Goal: Contribute content: Contribute content

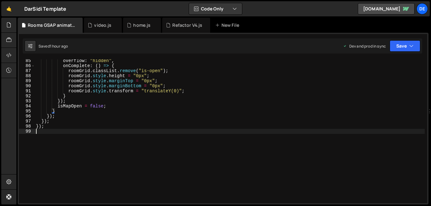
click at [103, 145] on div "overflow : "hidden" , onComplete : ( ) => { roomGrid . classList . remove ( "is…" at bounding box center [230, 135] width 390 height 154
paste textarea "observer.observe(document.body, { childList: true, subtree: true });"
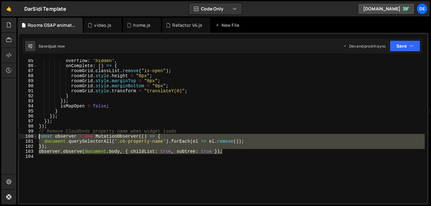
drag, startPoint x: 241, startPoint y: 152, endPoint x: 38, endPoint y: 139, distance: 204.0
click at [38, 139] on div "overflow : "hidden" , onComplete : ( ) => { roomGrid . classList . remove ( "is…" at bounding box center [231, 135] width 387 height 154
type textarea "const observer = new MutationObserver(() => { document.querySelectorAll('.cb-pr…"
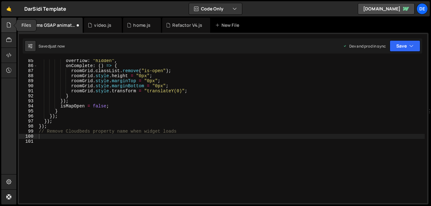
click at [10, 26] on icon at bounding box center [8, 24] width 5 height 7
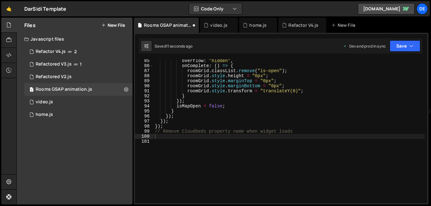
click at [117, 27] on button "New File" at bounding box center [113, 25] width 24 height 5
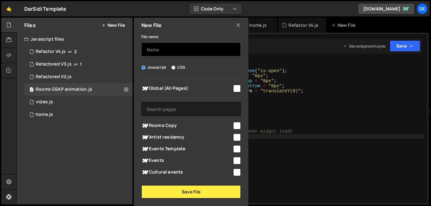
click at [163, 49] on input "text" at bounding box center [190, 50] width 99 height 14
type input "V"
type input "Cloudbeds"
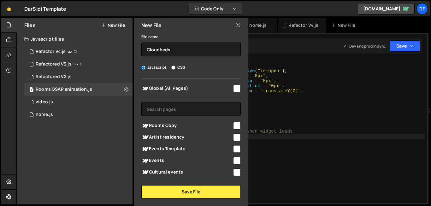
click at [235, 192] on input "checkbox" at bounding box center [237, 196] width 8 height 8
checkbox input "true"
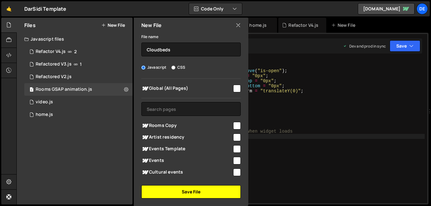
click at [198, 190] on button "Save File" at bounding box center [190, 192] width 99 height 13
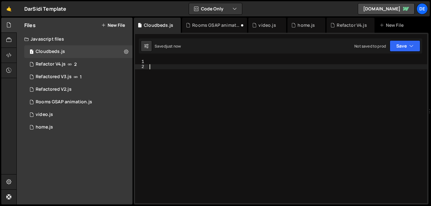
click at [205, 87] on div at bounding box center [287, 136] width 279 height 154
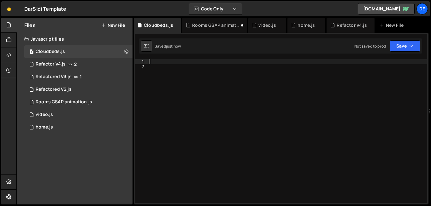
click at [185, 63] on div at bounding box center [287, 136] width 279 height 154
paste textarea "observer.observe(document.body, { childList: true, subtree: true });"
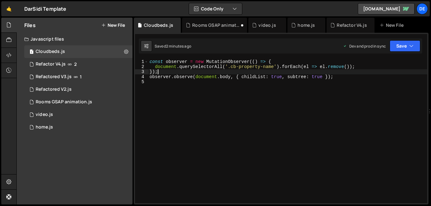
click at [333, 71] on div "const observer = new MutationObserver (( ) => { document . querySelectorAll ( '…" at bounding box center [287, 136] width 279 height 154
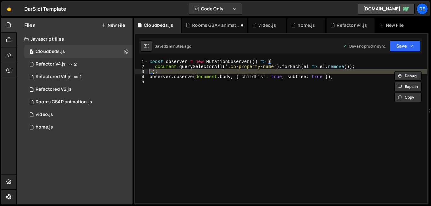
click at [333, 71] on div "const observer = new MutationObserver (( ) => { document . querySelectorAll ( '…" at bounding box center [287, 136] width 279 height 154
click at [333, 71] on div "const observer = new MutationObserver (( ) => { document . querySelectorAll ( '…" at bounding box center [287, 131] width 279 height 144
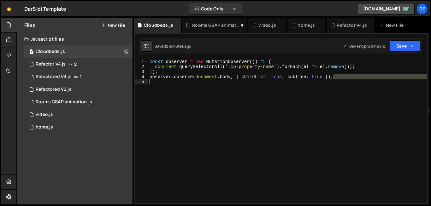
drag, startPoint x: 338, startPoint y: 76, endPoint x: 273, endPoint y: 84, distance: 65.1
click at [273, 84] on div "const observer = new MutationObserver (( ) => { document . querySelectorAll ( '…" at bounding box center [287, 136] width 279 height 154
type textarea "observer.observe(document.body, { childList: true, subtree: true });"
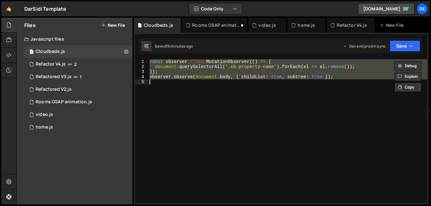
paste textarea
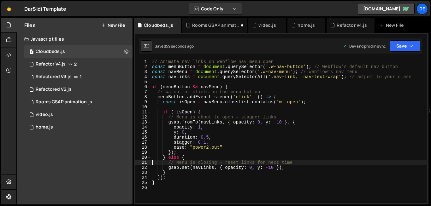
click at [257, 91] on div "// Animate nav links on Webflow nav menu open const menuButton = document . que…" at bounding box center [289, 136] width 277 height 154
type textarea "// Watch for clicks on the menu button"
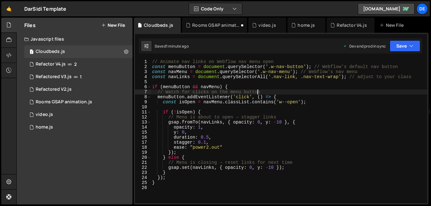
scroll to position [0, 0]
click at [128, 52] on icon at bounding box center [126, 52] width 4 height 6
type input "Cloudbeds"
radio input "true"
checkbox input "true"
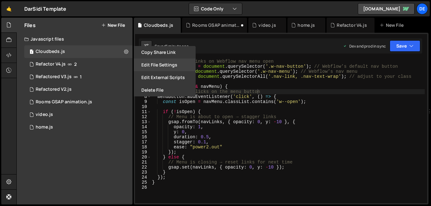
click at [161, 68] on button "Edit File Settings" at bounding box center [165, 65] width 62 height 13
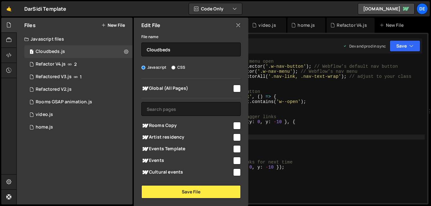
click at [308, 137] on div "// Animate nav links on Webflow nav menu open const menuButton = document . que…" at bounding box center [288, 136] width 274 height 154
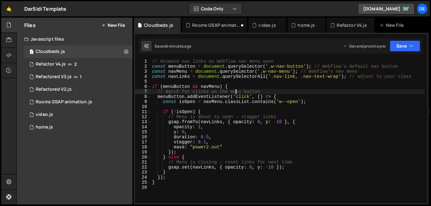
click at [235, 90] on div "// Animate nav links on Webflow nav menu open const menuButton = document . que…" at bounding box center [288, 136] width 274 height 154
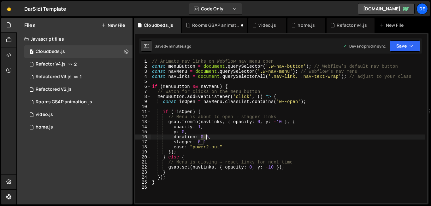
drag, startPoint x: 201, startPoint y: 136, endPoint x: 207, endPoint y: 135, distance: 6.7
click at [207, 135] on div "// Animate nav links on Webflow nav menu open const menuButton = document . que…" at bounding box center [288, 136] width 274 height 154
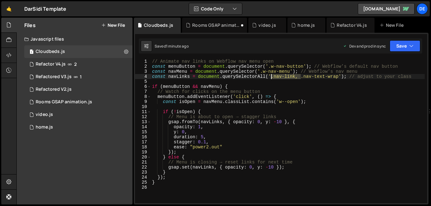
drag, startPoint x: 301, startPoint y: 78, endPoint x: 271, endPoint y: 78, distance: 30.3
click at [271, 78] on div "// Animate nav links on Webflow nav menu open const menuButton = document . que…" at bounding box center [288, 136] width 274 height 154
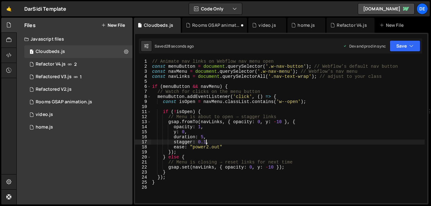
click at [205, 142] on div "// Animate nav links on Webflow nav menu open const menuButton = document . que…" at bounding box center [288, 136] width 274 height 154
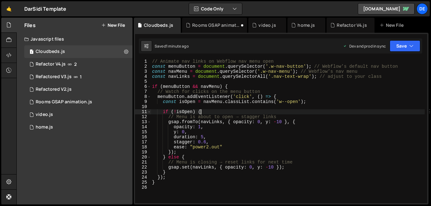
click at [320, 112] on div "// Animate nav links on Webflow nav menu open const menuButton = document . que…" at bounding box center [288, 136] width 274 height 154
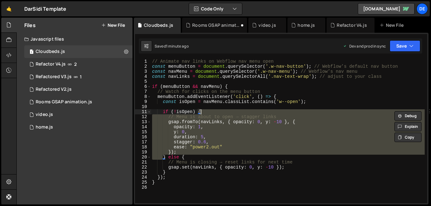
scroll to position [0, 3]
click at [320, 112] on div "// Animate nav links on Webflow nav menu open const menuButton = document . que…" at bounding box center [288, 136] width 274 height 154
type textarea "}"
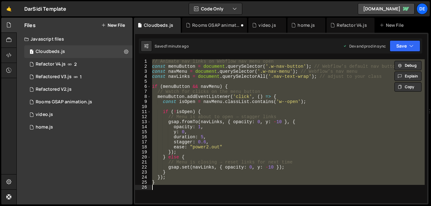
scroll to position [0, 0]
paste textarea
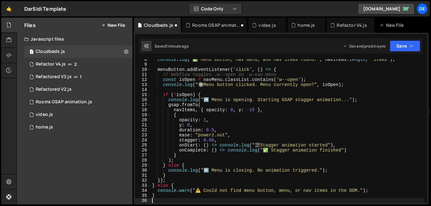
scroll to position [38, 0]
click at [131, 52] on button at bounding box center [126, 51] width 11 height 11
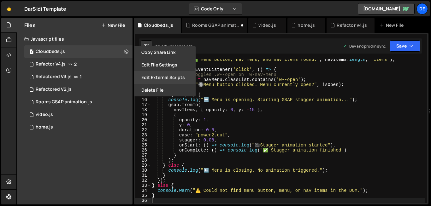
click at [171, 79] on button "Edit External Scripts" at bounding box center [165, 77] width 62 height 13
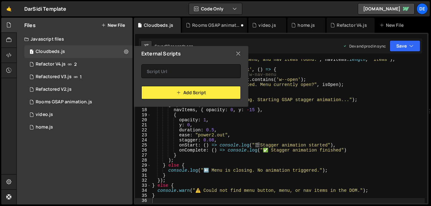
click at [237, 53] on icon at bounding box center [238, 53] width 5 height 7
checkbox input "false"
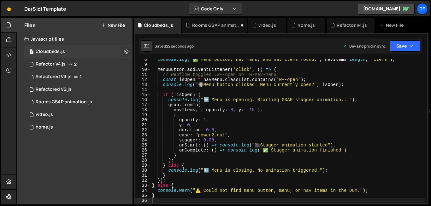
click at [124, 55] on button at bounding box center [126, 51] width 11 height 11
type input "Cloudbeds"
radio input "true"
checkbox input "true"
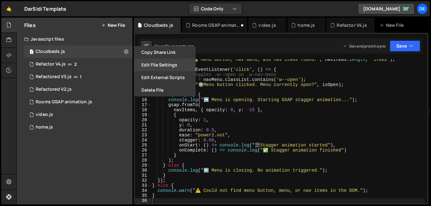
click at [155, 62] on button "Edit File Settings" at bounding box center [165, 65] width 62 height 13
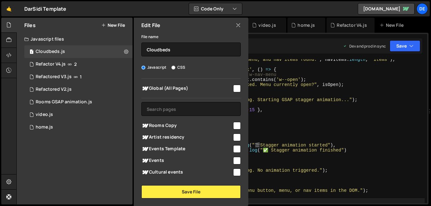
click at [201, 185] on div "File name Cloudbeds Javascript CSS Global (All Pages)" at bounding box center [191, 116] width 115 height 166
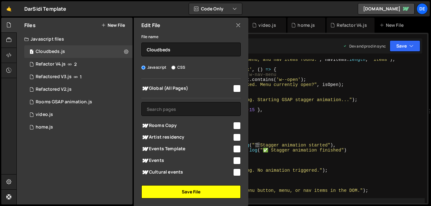
drag, startPoint x: 202, startPoint y: 199, endPoint x: 207, endPoint y: 193, distance: 8.0
click at [207, 193] on div "Edit File File name Cloudbeds Javascript CSS Global (All Pages)" at bounding box center [191, 112] width 116 height 189
click at [207, 193] on button "Save File" at bounding box center [190, 192] width 99 height 13
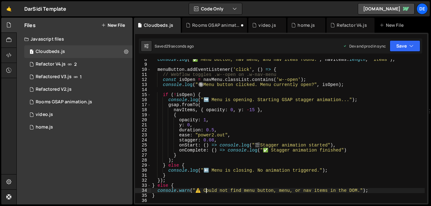
click at [207, 193] on div "console . log ( "✅ Menu button, nav menu, and nav items found:" , navItems . le…" at bounding box center [288, 134] width 274 height 154
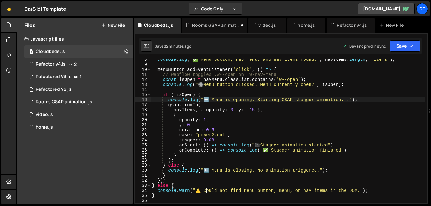
click at [242, 99] on div "console . log ( "✅ Menu button, nav menu, and nav items found:" , navItems . le…" at bounding box center [288, 134] width 274 height 154
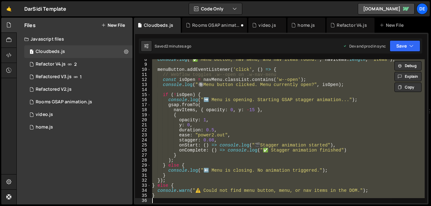
click at [238, 101] on div "console . log ( "✅ Menu button, nav menu, and nav items found:" , navItems . le…" at bounding box center [288, 131] width 274 height 144
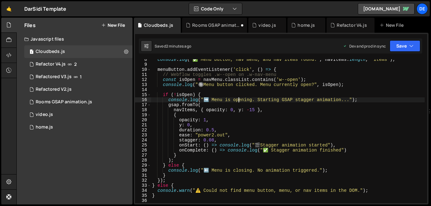
type textarea "}"
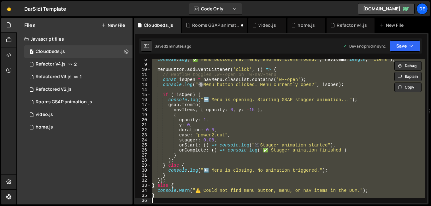
paste textarea
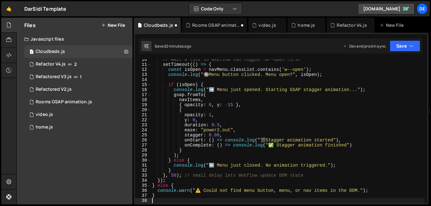
scroll to position [48, 0]
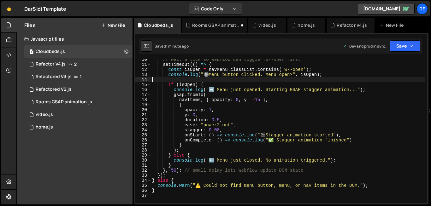
click at [217, 81] on div "// Wait a tick so Webflow can toggle .w--open first setTimeout (( ) => { const …" at bounding box center [288, 134] width 274 height 154
type textarea "}"
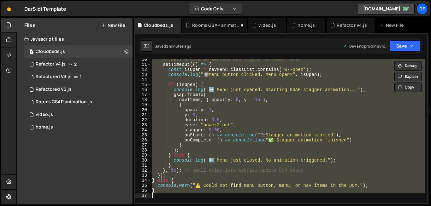
paste textarea
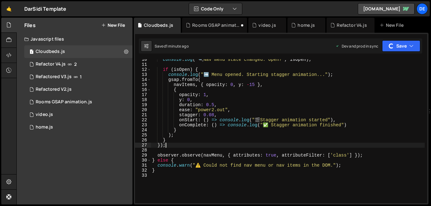
click at [272, 146] on div "console . log ( " 🔍 Nav menu state changed. Open?" , isOpen ) ; if ( isOpen ) {…" at bounding box center [288, 134] width 274 height 154
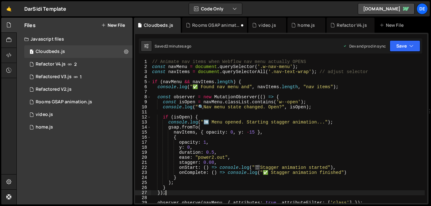
click at [228, 122] on div "// Animate nav items when Webflow nav menu actually OPENS const navMenu = docum…" at bounding box center [288, 136] width 274 height 154
type textarea "}"
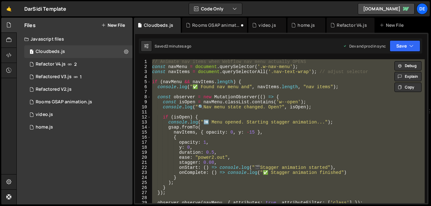
paste textarea
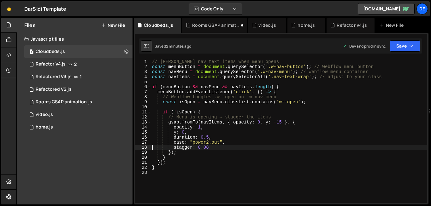
click at [309, 113] on div "// [PERSON_NAME] nav text items when menu opens const menuButton = document . q…" at bounding box center [289, 136] width 277 height 154
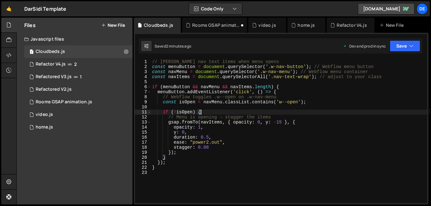
type textarea "}"
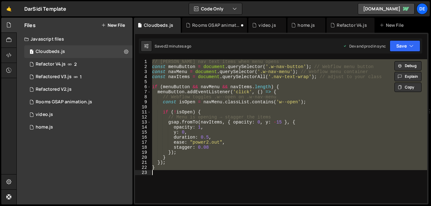
paste textarea
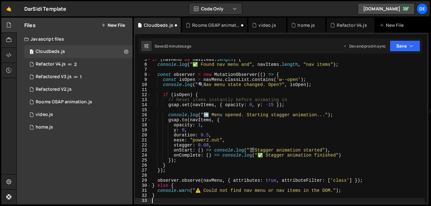
scroll to position [22, 0]
click at [223, 84] on div "if ( [PERSON_NAME] && navItems . length ) { console . log ( "✅ Found nav menu a…" at bounding box center [288, 134] width 274 height 154
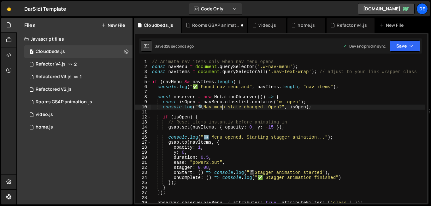
scroll to position [0, 0]
drag, startPoint x: 274, startPoint y: 71, endPoint x: 310, endPoint y: 73, distance: 36.0
click at [310, 73] on div "// Animate nav items only when nav menu opens const navMenu = document . queryS…" at bounding box center [288, 136] width 274 height 154
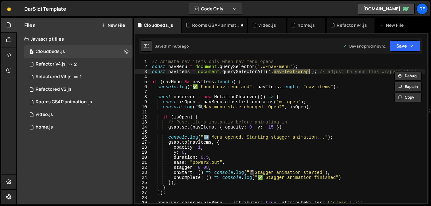
paste textarea "intro-item"
type textarea "const navItems = document.querySelectorAll('.nav-intro-item'); // adjust to you…"
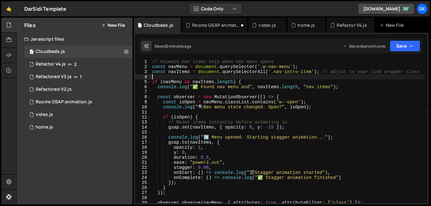
click at [201, 113] on div "// Animate nav items only when nav menu opens const navMenu = document . queryS…" at bounding box center [288, 136] width 274 height 154
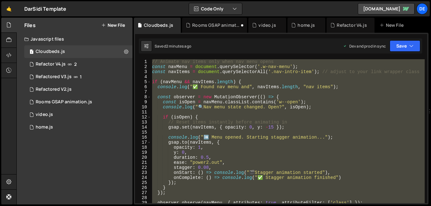
type textarea "}"
paste textarea
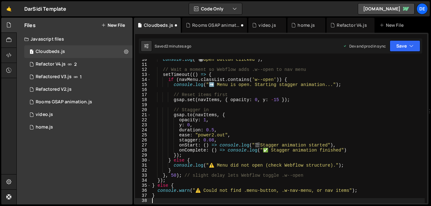
scroll to position [48, 0]
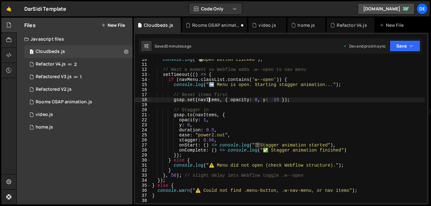
click at [209, 98] on div "console . log ( " 🔘 Open button clicked" ) ; // Wait a moment so Webflow adds .…" at bounding box center [288, 134] width 274 height 154
type textarea "}"
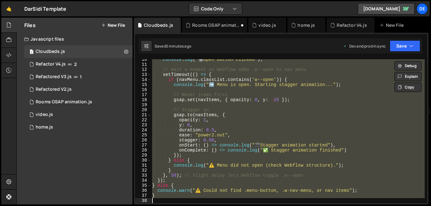
paste textarea
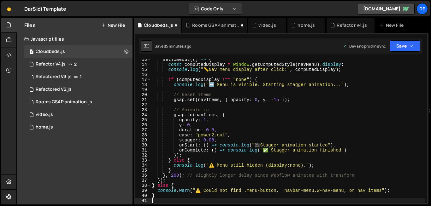
type textarea "}"
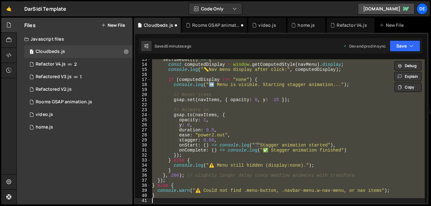
paste textarea
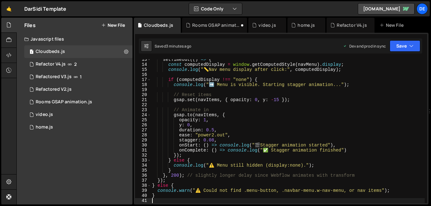
type textarea "}"
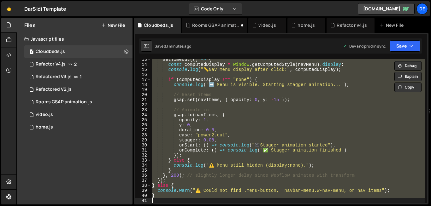
paste textarea
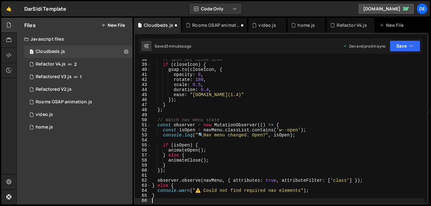
scroll to position [189, 0]
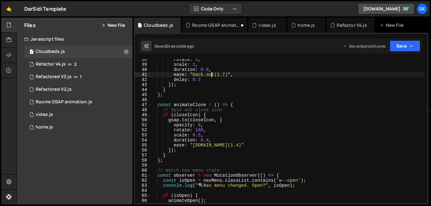
click at [212, 75] on div "rotate : 0 , scale : 1 , duration : 0.6 , ease : "back.out(1.7)" , delay : 0.3 …" at bounding box center [288, 134] width 274 height 154
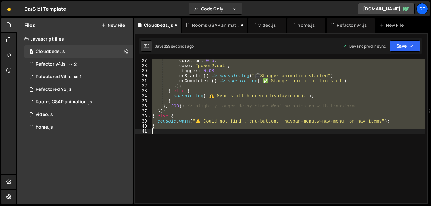
scroll to position [259, 0]
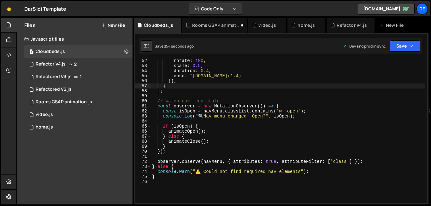
click at [284, 85] on div "rotate : 180 , scale : 0.5 , duration : 0.4 , ease : "[DOMAIN_NAME](1.4)" }) ; …" at bounding box center [288, 135] width 274 height 154
type textarea "}"
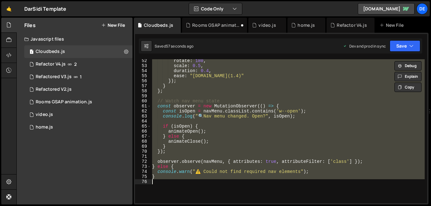
paste textarea
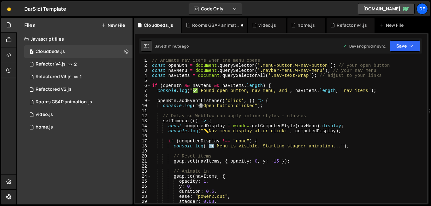
scroll to position [0, 0]
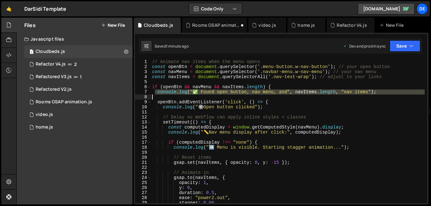
drag, startPoint x: 156, startPoint y: 93, endPoint x: 153, endPoint y: 98, distance: 5.8
click at [153, 98] on div "// Animate nav items when the menu opens const openBtn = document . querySelect…" at bounding box center [288, 136] width 274 height 154
type textarea "console.log("✅ Found open button, nav menu, and", navItems.length, "nav items");"
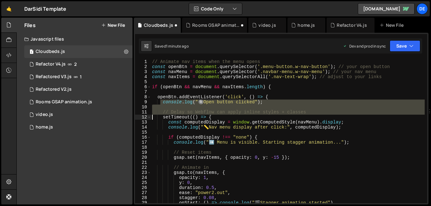
drag, startPoint x: 161, startPoint y: 104, endPoint x: 143, endPoint y: 116, distance: 21.6
click at [143, 116] on div "1 2 3 4 5 6 7 8 9 10 11 12 13 14 15 16 17 18 19 20 21 22 23 24 25 26 27 28 29 3…" at bounding box center [281, 131] width 292 height 144
type textarea "setTimeout(() => {"
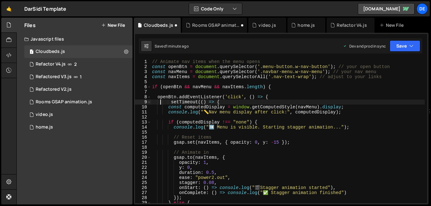
click at [153, 93] on div "// Animate nav items when the menu opens const openBtn = document . querySelect…" at bounding box center [288, 136] width 274 height 154
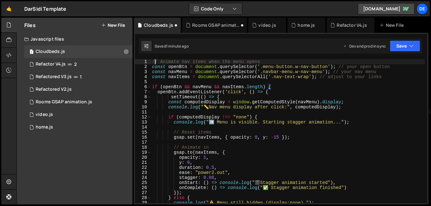
click at [154, 62] on div "// Animate nav items when the menu opens const openBtn = document . querySelect…" at bounding box center [288, 136] width 274 height 154
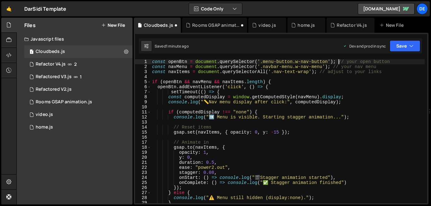
drag, startPoint x: 339, startPoint y: 60, endPoint x: 387, endPoint y: 60, distance: 48.3
click at [387, 60] on div "const openBtn = document . querySelector ( '.menu-button.w-nav-button' ) ; // y…" at bounding box center [288, 136] width 274 height 154
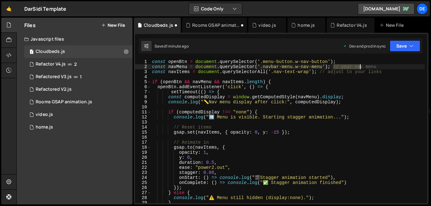
drag, startPoint x: 334, startPoint y: 67, endPoint x: 396, endPoint y: 70, distance: 62.3
click at [396, 70] on div "const openBtn = document . querySelector ( '.menu-button.w-nav-button' ) ; cons…" at bounding box center [288, 136] width 274 height 154
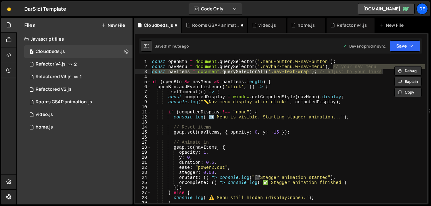
scroll to position [0, 12]
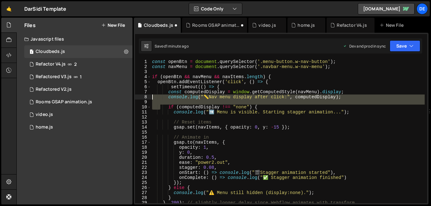
drag, startPoint x: 160, startPoint y: 106, endPoint x: 151, endPoint y: 99, distance: 11.5
click at [151, 99] on div "const openBtn = document . querySelector ( '.menu-button.w-nav-button' ) ; cons…" at bounding box center [288, 136] width 274 height 154
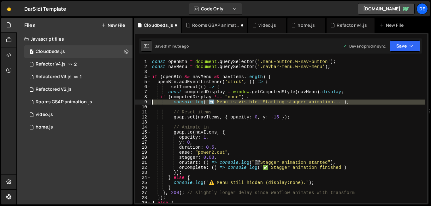
drag, startPoint x: 153, startPoint y: 105, endPoint x: 144, endPoint y: 102, distance: 9.4
click at [144, 102] on div "if (computedDisplay !== "none") { 1 2 3 4 5 6 7 8 9 10 11 12 13 14 15 16 17 18 …" at bounding box center [281, 131] width 292 height 144
type textarea "console.log("➡️ Menu is visible. Starting stagger animation...");"
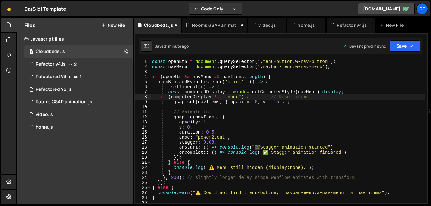
click at [285, 99] on div "const openBtn = document . querySelector ( '.menu-button.w-nav-button' ) ; cons…" at bounding box center [288, 136] width 274 height 154
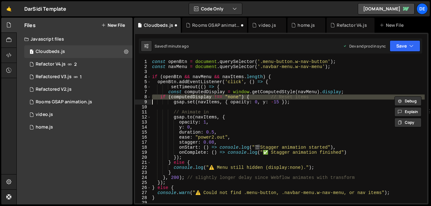
click at [285, 99] on div "const openBtn = document . querySelector ( '.menu-button.w-nav-button' ) ; cons…" at bounding box center [288, 136] width 274 height 154
click at [285, 99] on div "const openBtn = document . querySelector ( '.menu-button.w-nav-button' ) ; cons…" at bounding box center [288, 131] width 274 height 144
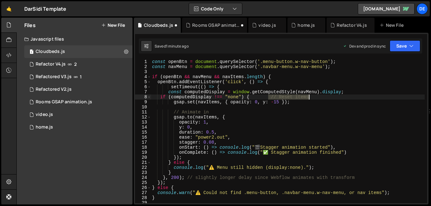
drag, startPoint x: 269, startPoint y: 97, endPoint x: 317, endPoint y: 96, distance: 48.0
click at [317, 96] on div "const openBtn = document . querySelector ( '.menu-button.w-nav-button' ) ; cons…" at bounding box center [288, 136] width 274 height 154
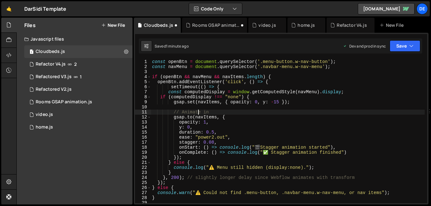
click at [198, 113] on div "const openBtn = document . querySelector ( '.menu-button.w-nav-button' ) ; cons…" at bounding box center [288, 136] width 274 height 154
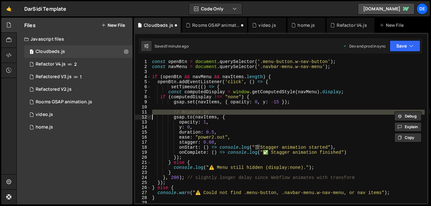
click at [198, 113] on div "const openBtn = document . querySelector ( '.menu-button.w-nav-button' ) ; cons…" at bounding box center [288, 136] width 274 height 154
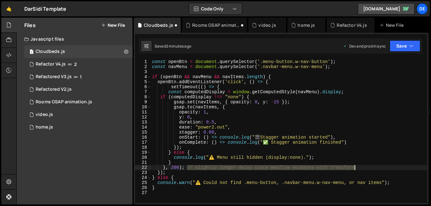
drag, startPoint x: 187, startPoint y: 169, endPoint x: 356, endPoint y: 167, distance: 169.9
click at [356, 167] on div "const openBtn = document . querySelector ( '.menu-button.w-nav-button' ) ; cons…" at bounding box center [289, 136] width 277 height 154
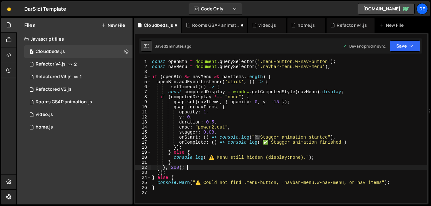
click at [143, 162] on div "21" at bounding box center [143, 162] width 16 height 5
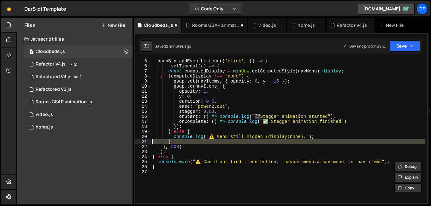
scroll to position [18, 0]
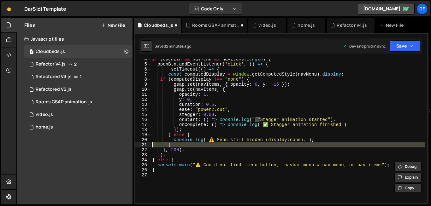
type textarea "}"
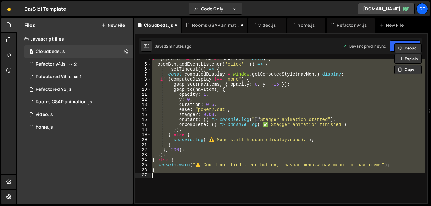
paste textarea
